Goal: Task Accomplishment & Management: Use online tool/utility

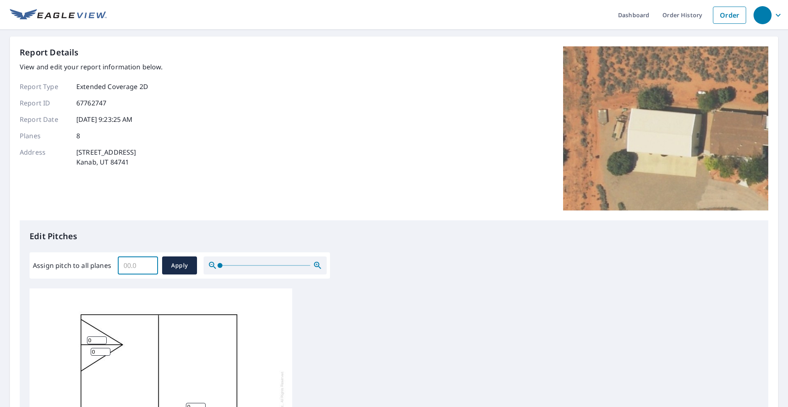
click at [127, 265] on input "Assign pitch to all planes" at bounding box center [138, 265] width 40 height 23
type input "5"
click at [193, 264] on button "Apply" at bounding box center [179, 265] width 35 height 18
type input "5"
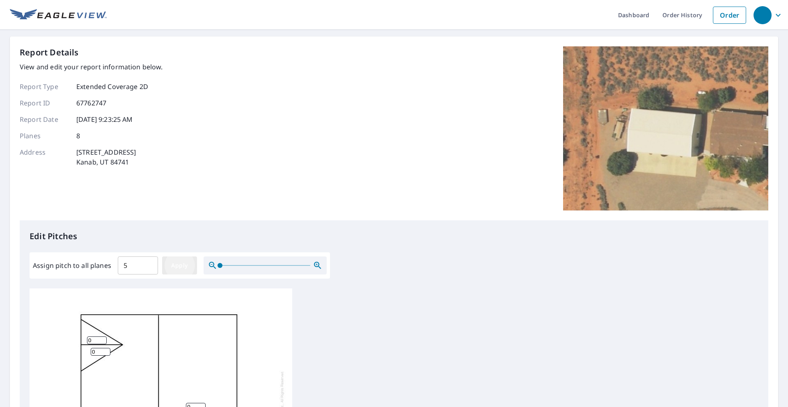
type input "5"
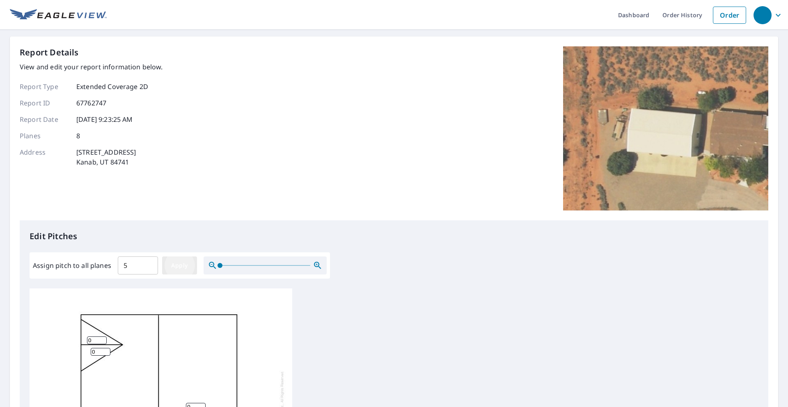
type input "5"
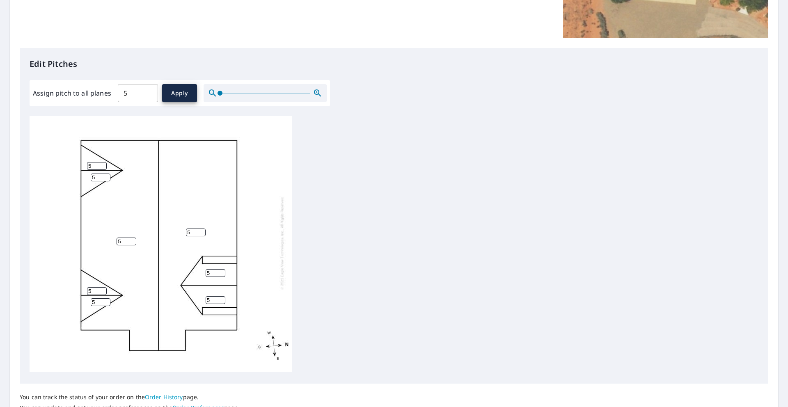
scroll to position [173, 0]
click at [211, 272] on input "5" at bounding box center [216, 273] width 20 height 8
click at [222, 274] on input "0" at bounding box center [216, 273] width 20 height 8
click at [223, 271] on input "1" at bounding box center [216, 273] width 20 height 8
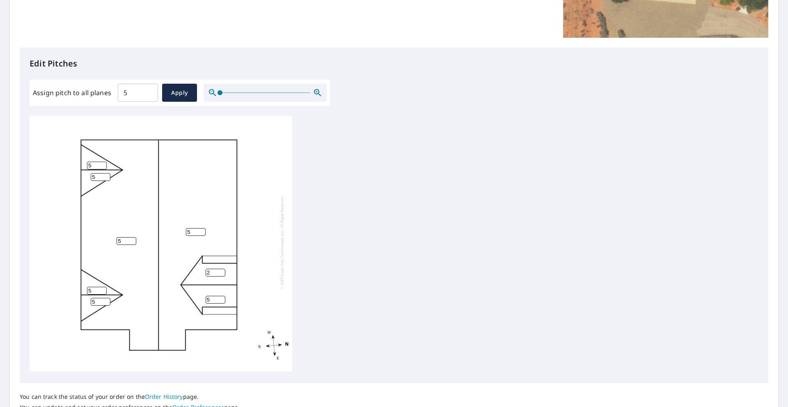
type input "2"
click at [223, 271] on input "2" at bounding box center [216, 273] width 20 height 8
click at [220, 299] on input "4" at bounding box center [216, 300] width 20 height 8
click at [220, 300] on input "3" at bounding box center [216, 299] width 20 height 8
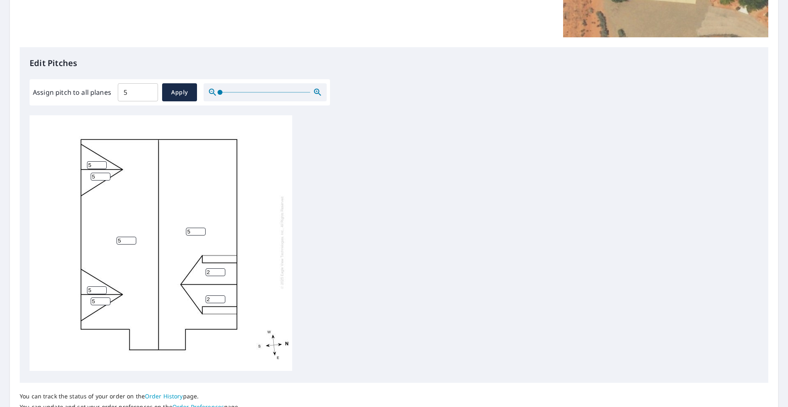
type input "2"
click at [220, 300] on input "2" at bounding box center [216, 299] width 20 height 8
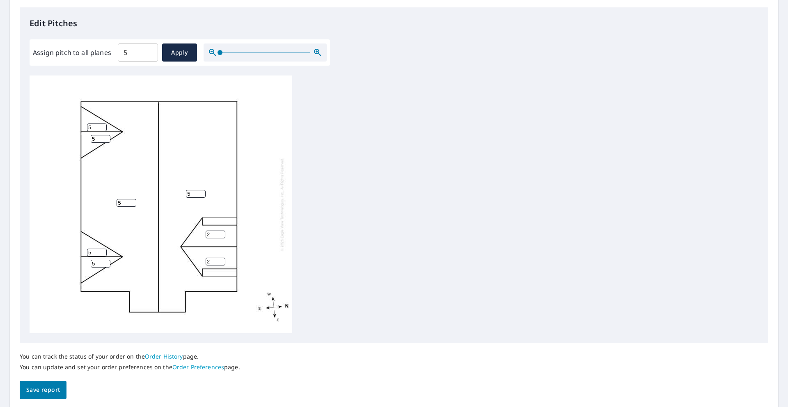
scroll to position [2, 0]
click at [52, 390] on span "Save report" at bounding box center [43, 390] width 34 height 10
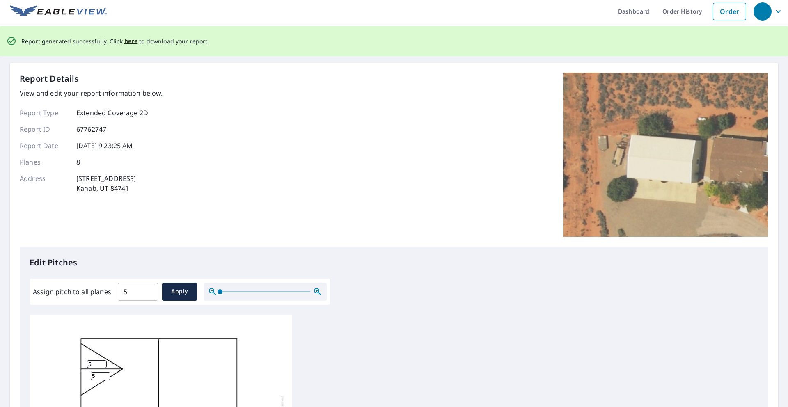
scroll to position [0, 0]
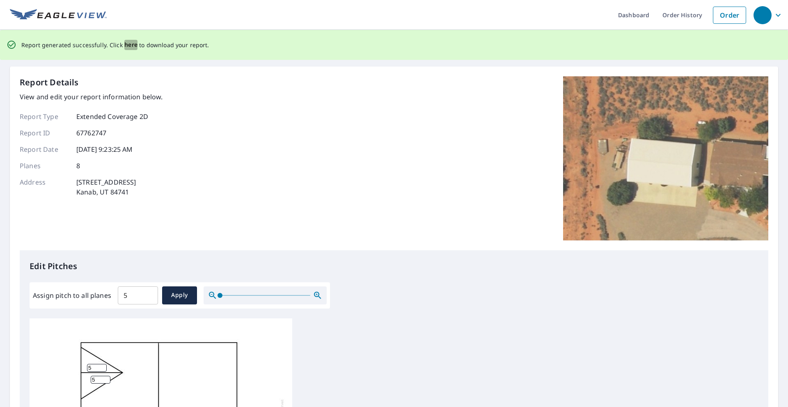
click at [129, 45] on span "here" at bounding box center [131, 45] width 14 height 10
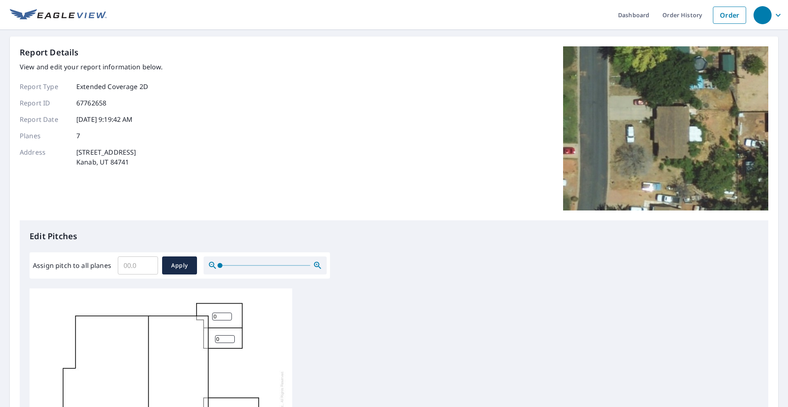
click at [126, 265] on input "Assign pitch to all planes" at bounding box center [138, 265] width 40 height 23
type input "3"
click at [181, 263] on span "Apply" at bounding box center [180, 266] width 22 height 10
type input "3"
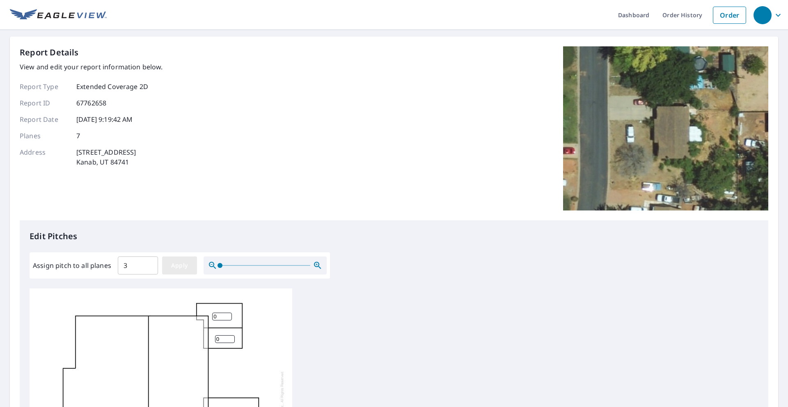
type input "3"
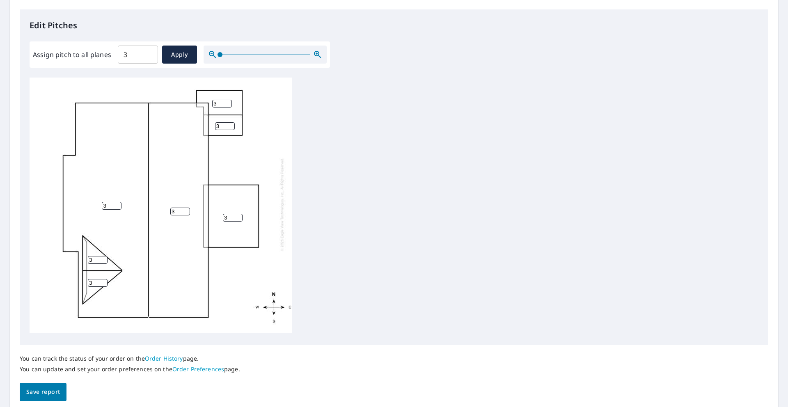
scroll to position [242, 0]
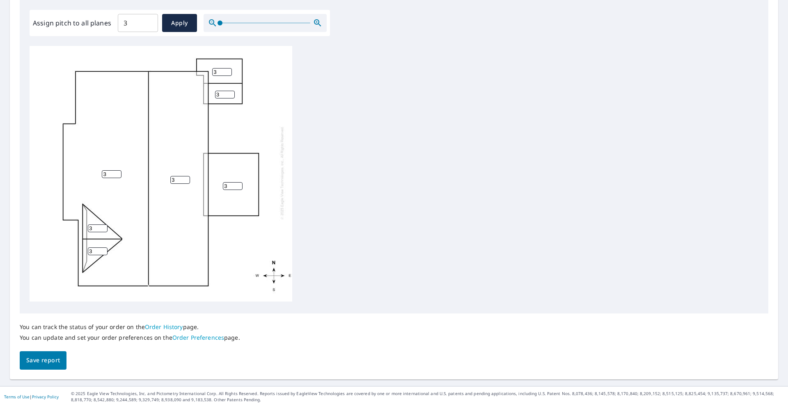
drag, startPoint x: 228, startPoint y: 187, endPoint x: 244, endPoint y: 190, distance: 16.2
click at [228, 187] on input "3" at bounding box center [233, 186] width 20 height 8
click at [238, 188] on input "2" at bounding box center [233, 186] width 20 height 8
type input "1"
click at [238, 188] on input "1" at bounding box center [233, 186] width 20 height 8
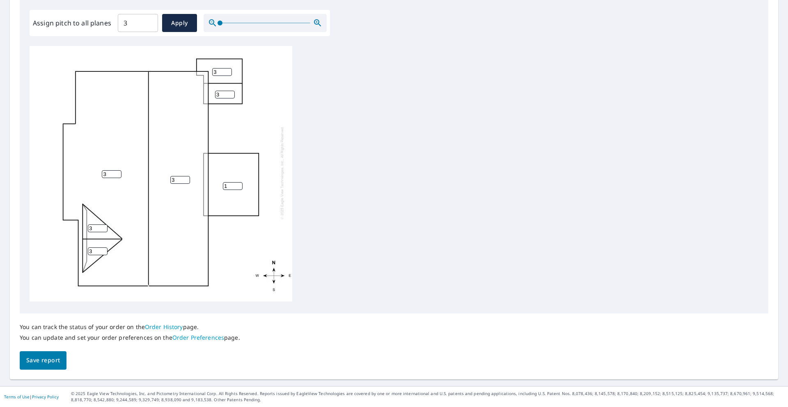
click at [44, 359] on span "Save report" at bounding box center [43, 360] width 34 height 10
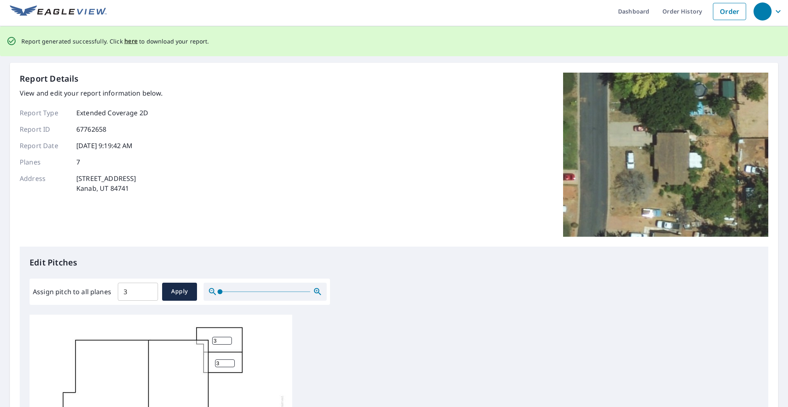
scroll to position [0, 0]
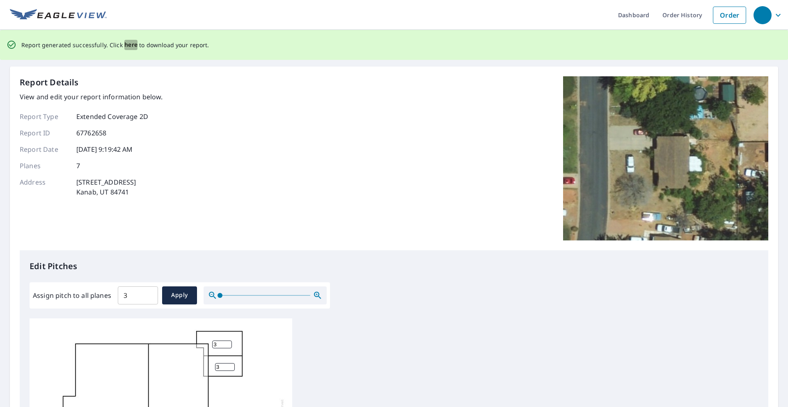
click at [133, 46] on span "here" at bounding box center [131, 45] width 14 height 10
